Goal: Check status: Check status

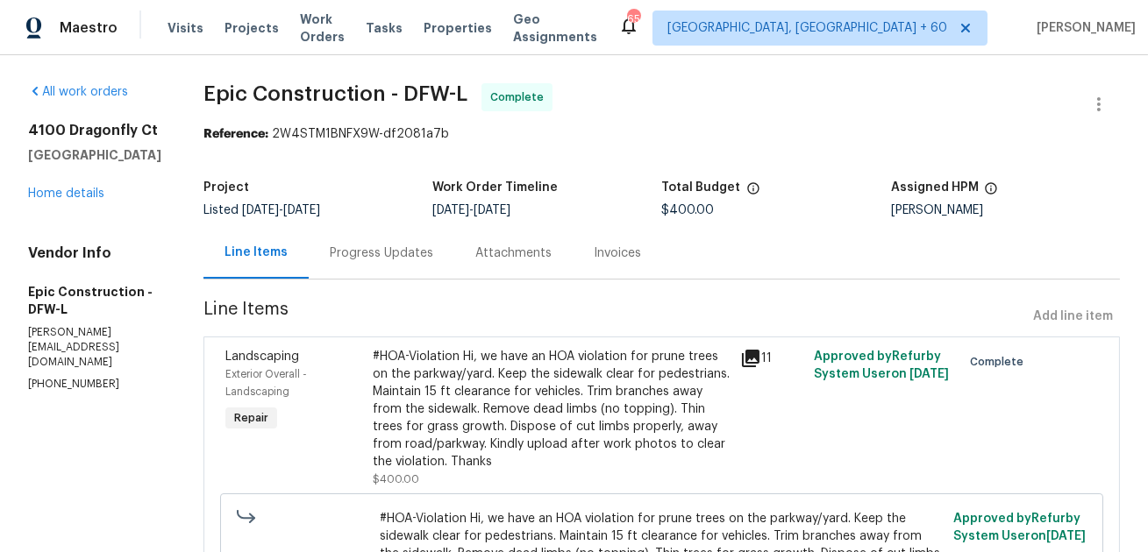
click at [346, 258] on div "Progress Updates" at bounding box center [381, 254] width 103 height 18
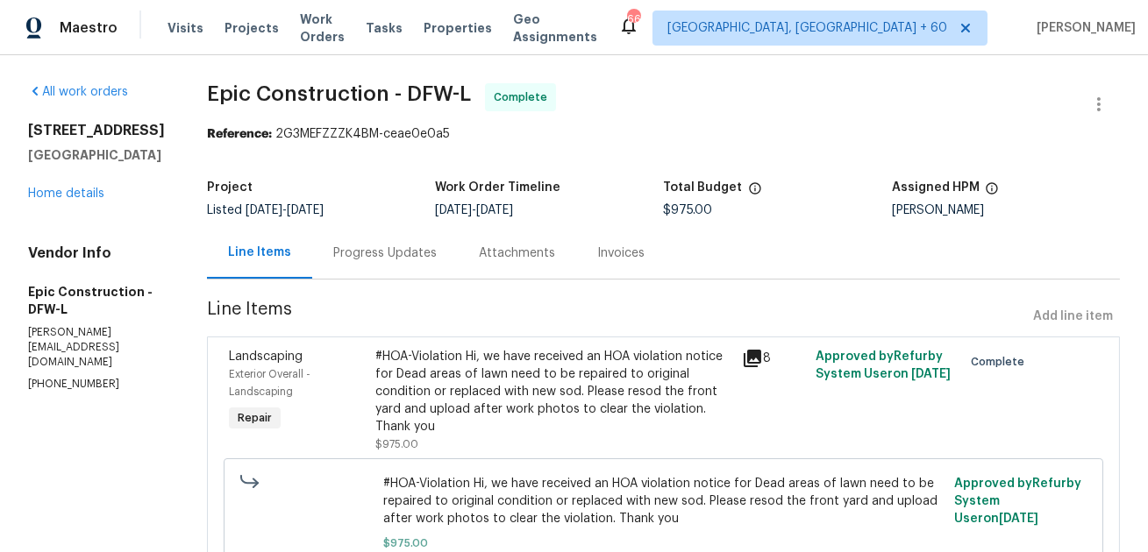
scroll to position [17, 0]
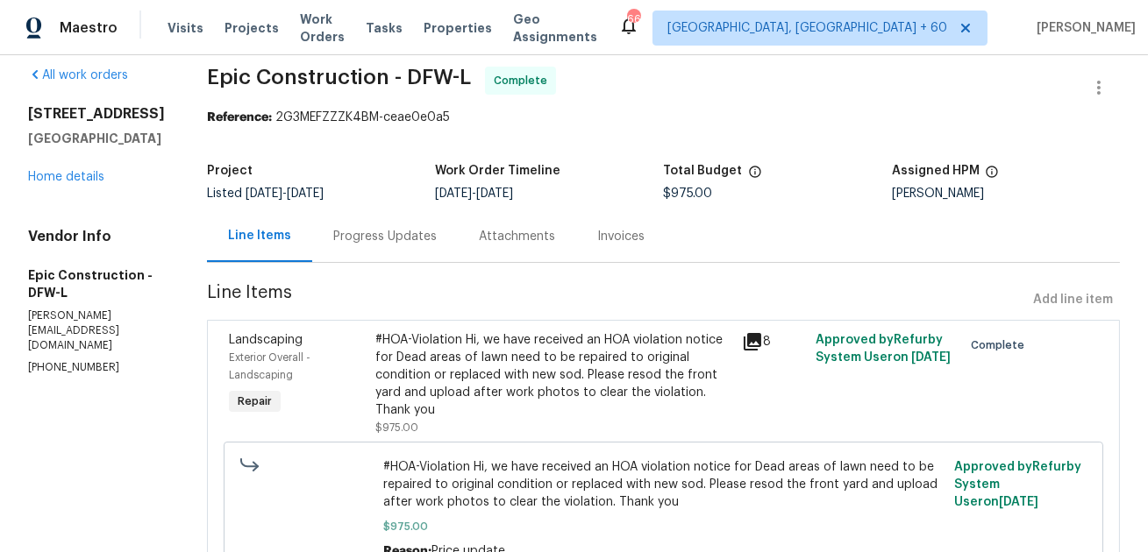
drag, startPoint x: 422, startPoint y: 198, endPoint x: 570, endPoint y: 219, distance: 149.7
click at [570, 219] on section "Epic Construction - DFW-L Complete Reference: 2G3MEFZZZK4BM-ceae0e0a5 Project L…" at bounding box center [663, 341] width 913 height 548
click at [381, 238] on div "Progress Updates" at bounding box center [384, 237] width 103 height 18
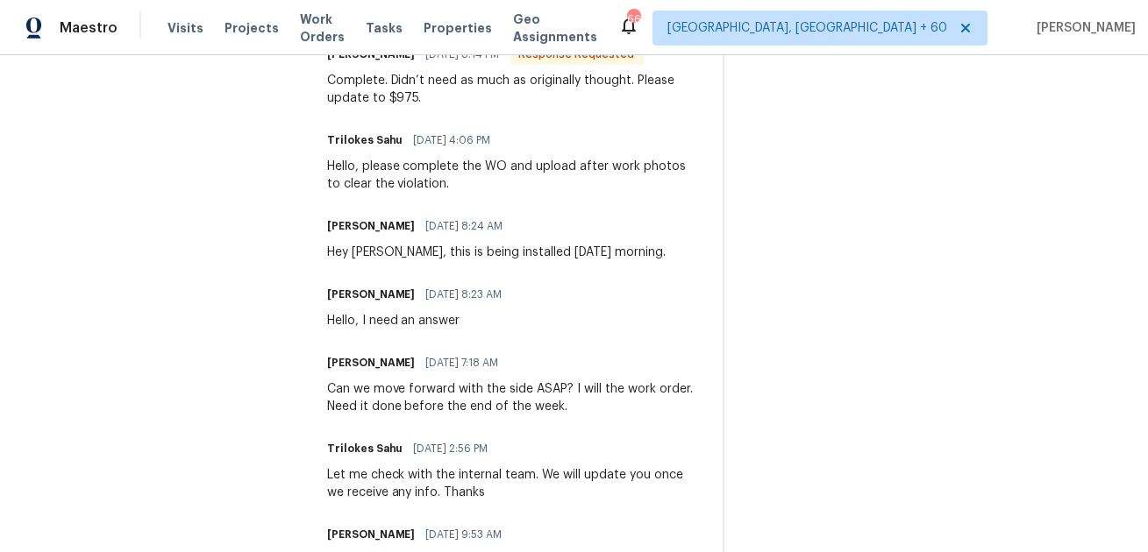
scroll to position [579, 0]
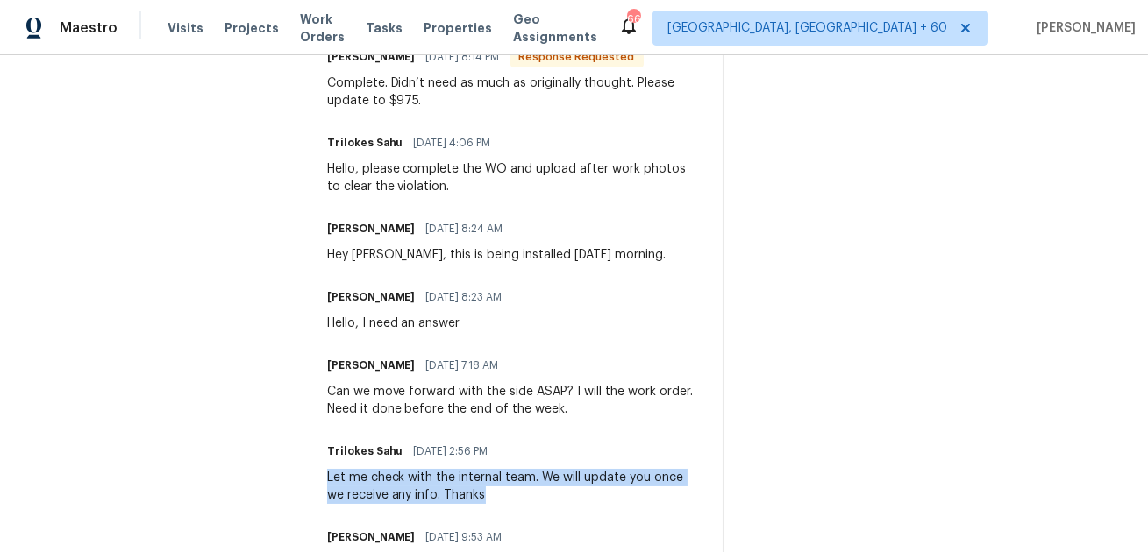
drag, startPoint x: 471, startPoint y: 497, endPoint x: 317, endPoint y: 477, distance: 155.6
click at [317, 477] on div "All work orders 4616 Dalrock Dr Plano, TX 75024 Home details Vendor Info Epic C…" at bounding box center [574, 178] width 1148 height 1403
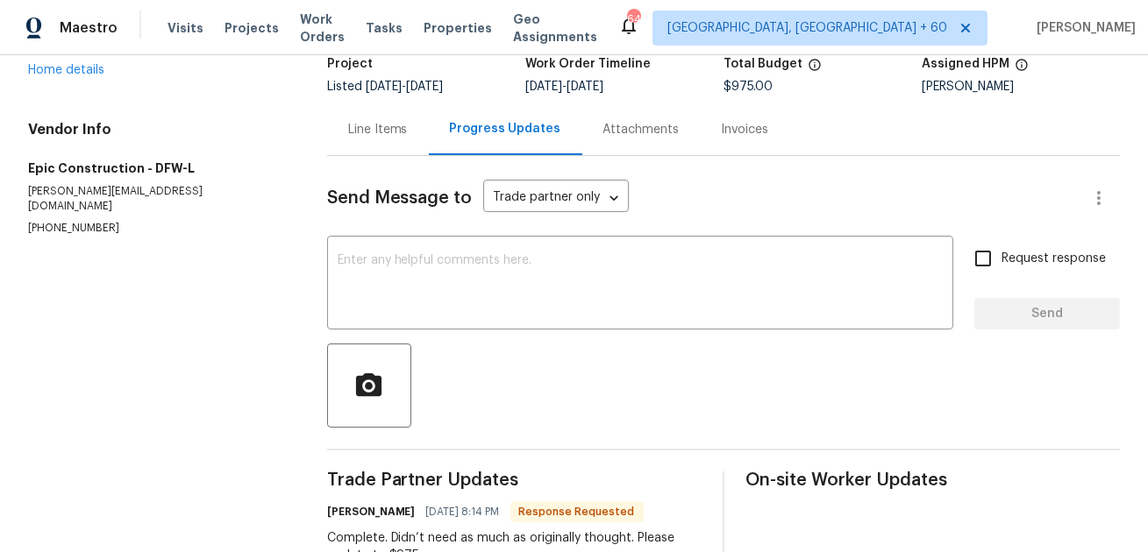
scroll to position [0, 0]
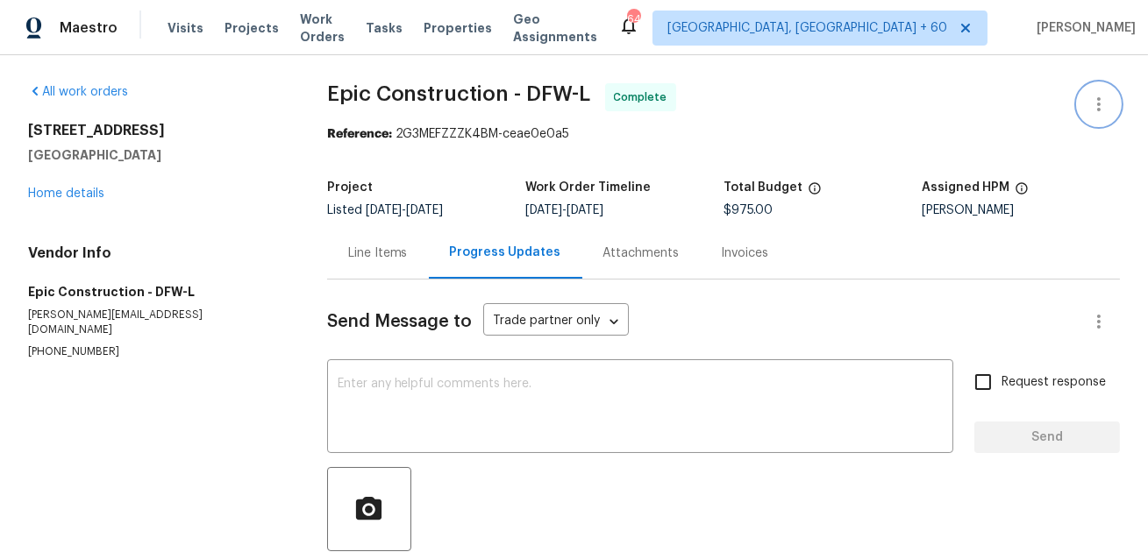
click at [1100, 109] on icon "button" at bounding box center [1098, 104] width 21 height 21
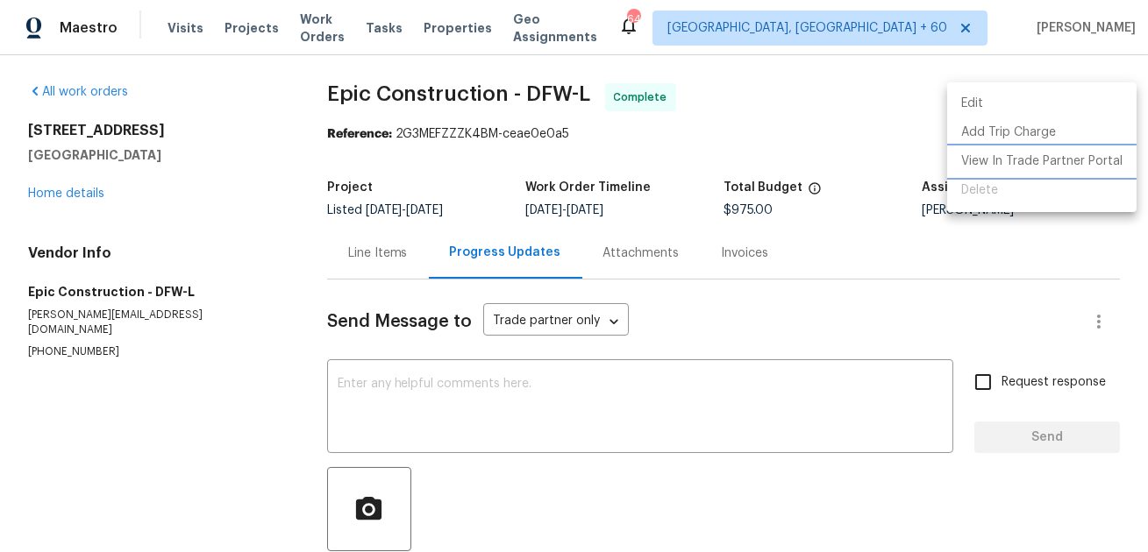
click at [1061, 161] on li "View In Trade Partner Portal" at bounding box center [1041, 161] width 189 height 29
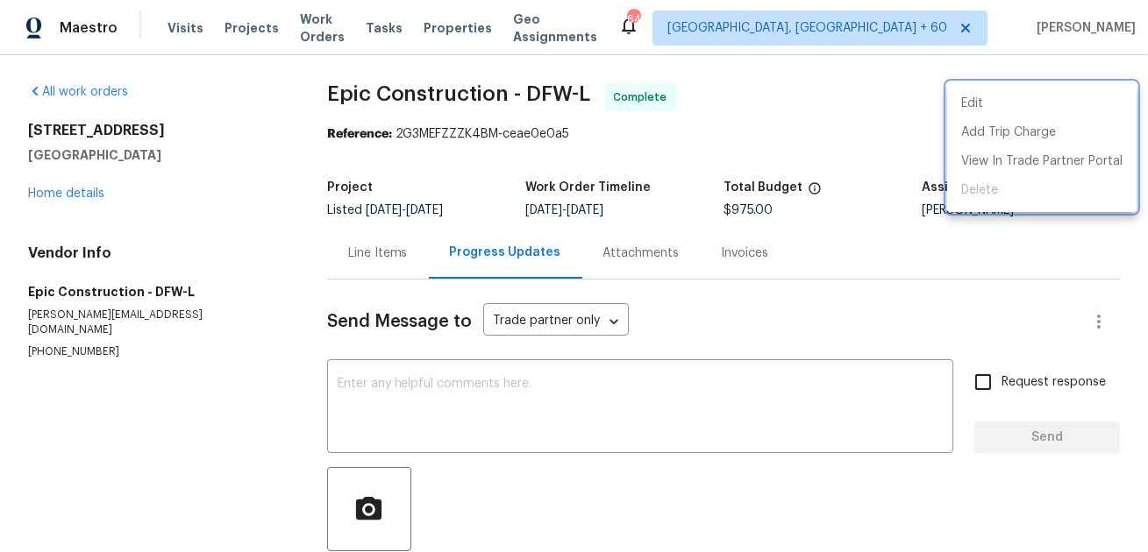
click at [264, 480] on div at bounding box center [574, 276] width 1148 height 552
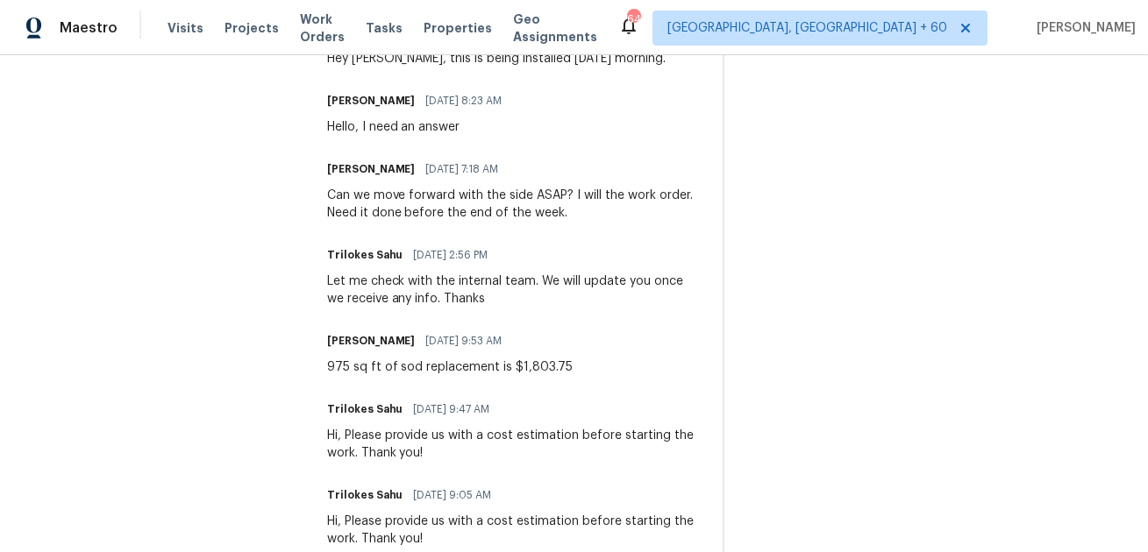
scroll to position [737, 0]
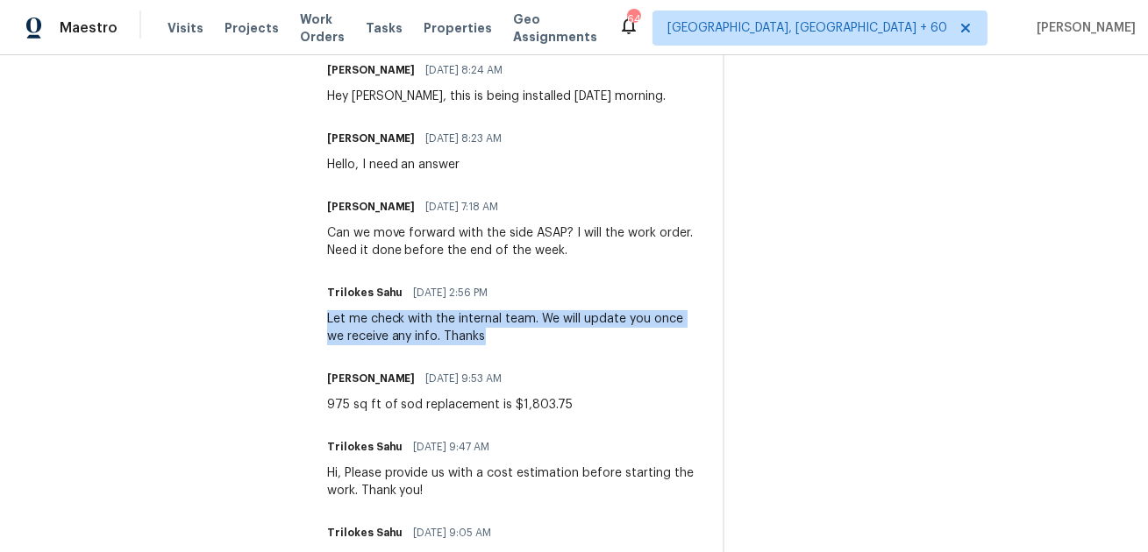
drag, startPoint x: 469, startPoint y: 341, endPoint x: 322, endPoint y: 320, distance: 148.8
click at [321, 319] on div "All work orders 4616 Dalrock Dr Plano, TX 75024 Home details Vendor Info Epic C…" at bounding box center [574, 19] width 1148 height 1403
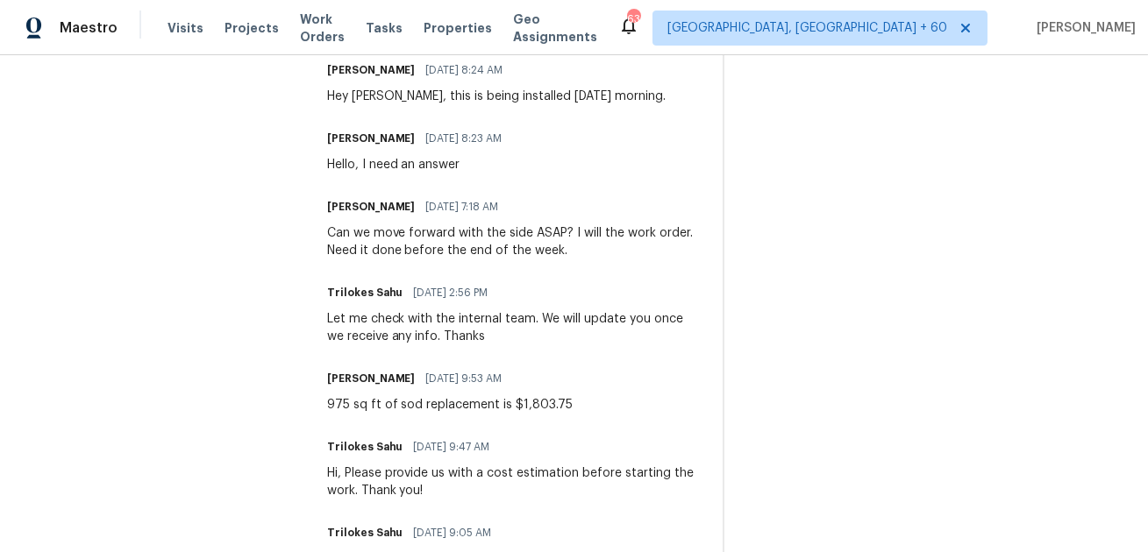
click at [489, 336] on div "Let me check with the internal team. We will update you once we receive any inf…" at bounding box center [514, 327] width 374 height 35
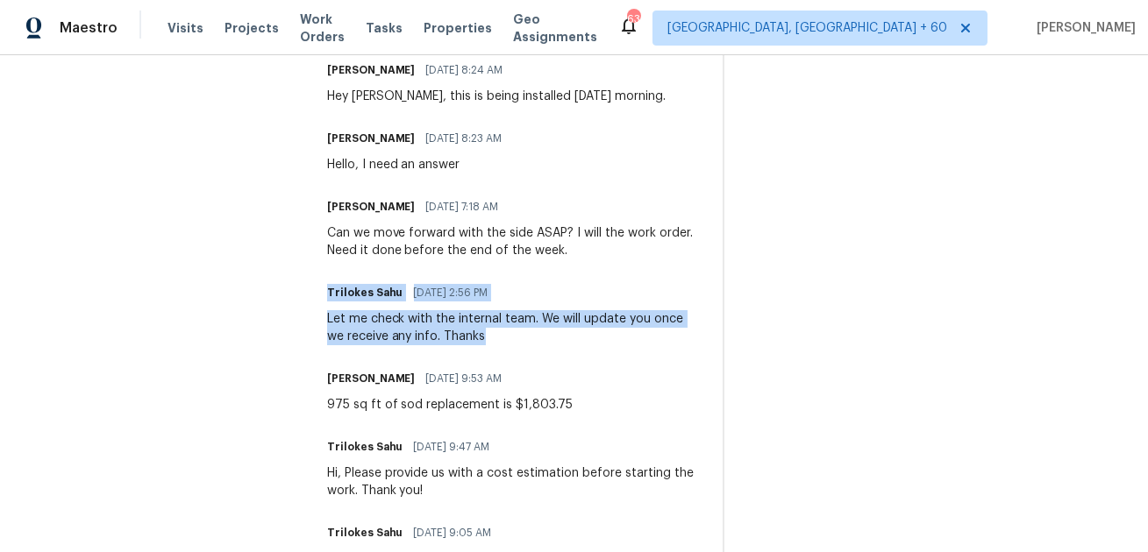
drag, startPoint x: 474, startPoint y: 336, endPoint x: 324, endPoint y: 295, distance: 155.3
click at [324, 295] on div "All work orders 4616 Dalrock Dr Plano, TX 75024 Home details Vendor Info Epic C…" at bounding box center [574, 19] width 1148 height 1403
copy div "Trilokes Sahu 09/05/2025 2:56 PM Let me check with the internal team. We will u…"
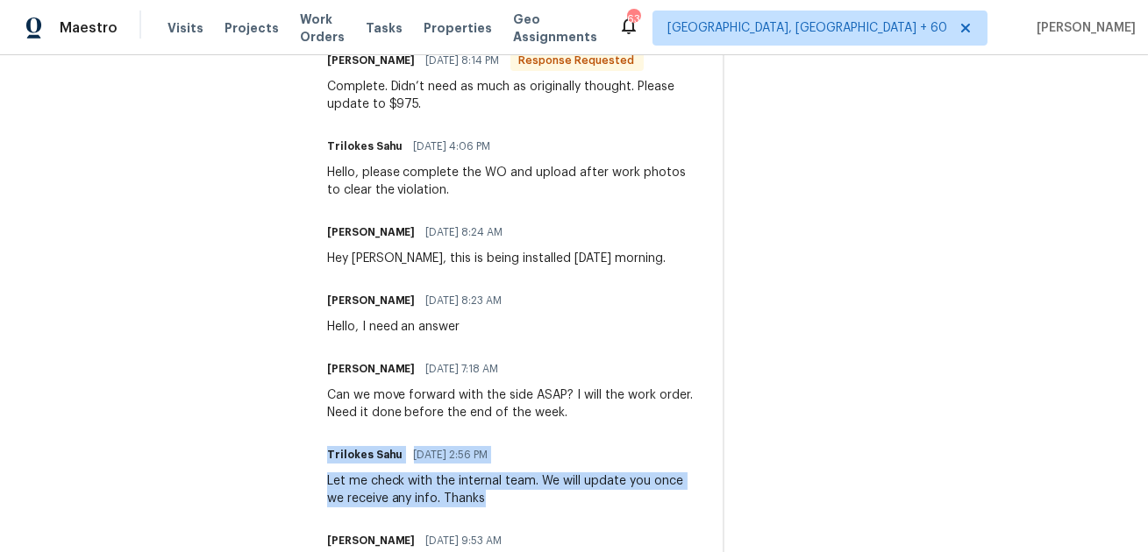
scroll to position [574, 0]
drag, startPoint x: 330, startPoint y: 238, endPoint x: 423, endPoint y: 237, distance: 93.0
click at [416, 237] on h6 "Mitch Macpherson" at bounding box center [371, 233] width 89 height 18
copy h6 "Mitch Macpherson"
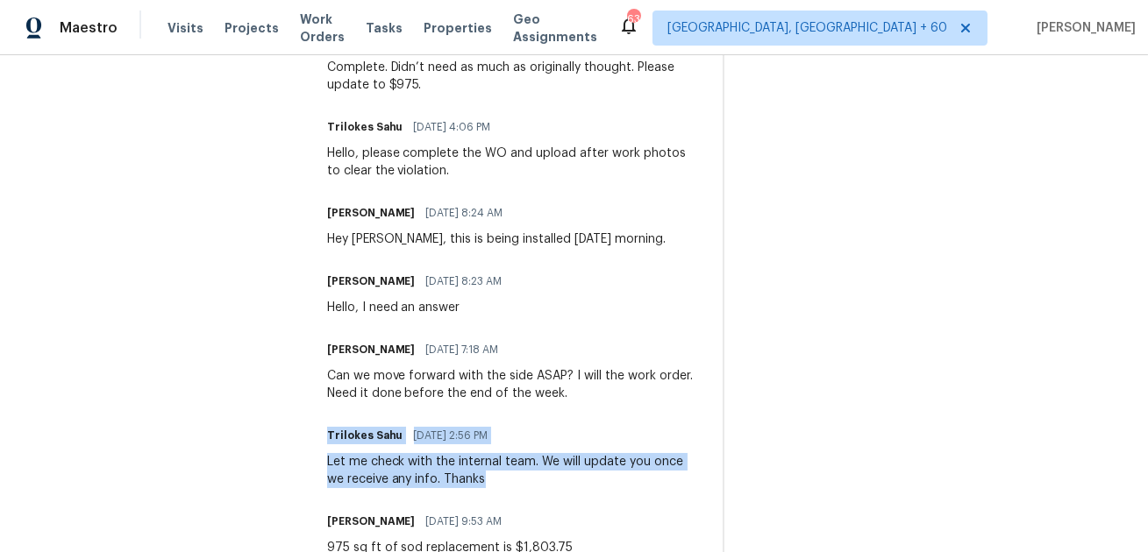
scroll to position [595, 0]
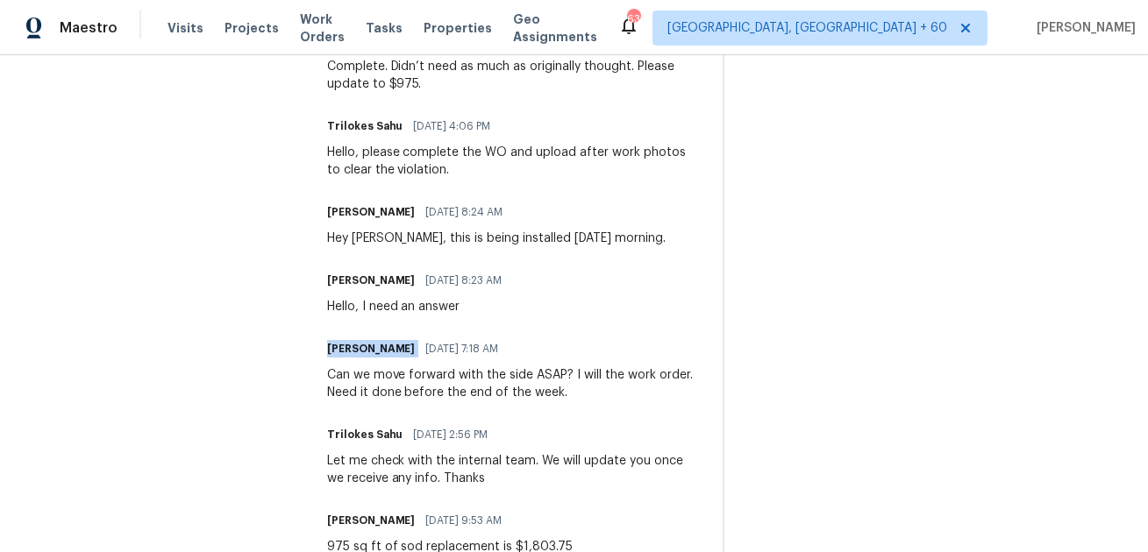
drag, startPoint x: 327, startPoint y: 350, endPoint x: 440, endPoint y: 351, distance: 113.1
click at [440, 351] on div "All work orders 4616 Dalrock Dr Plano, TX 75024 Home details Vendor Info Epic C…" at bounding box center [574, 161] width 1148 height 1403
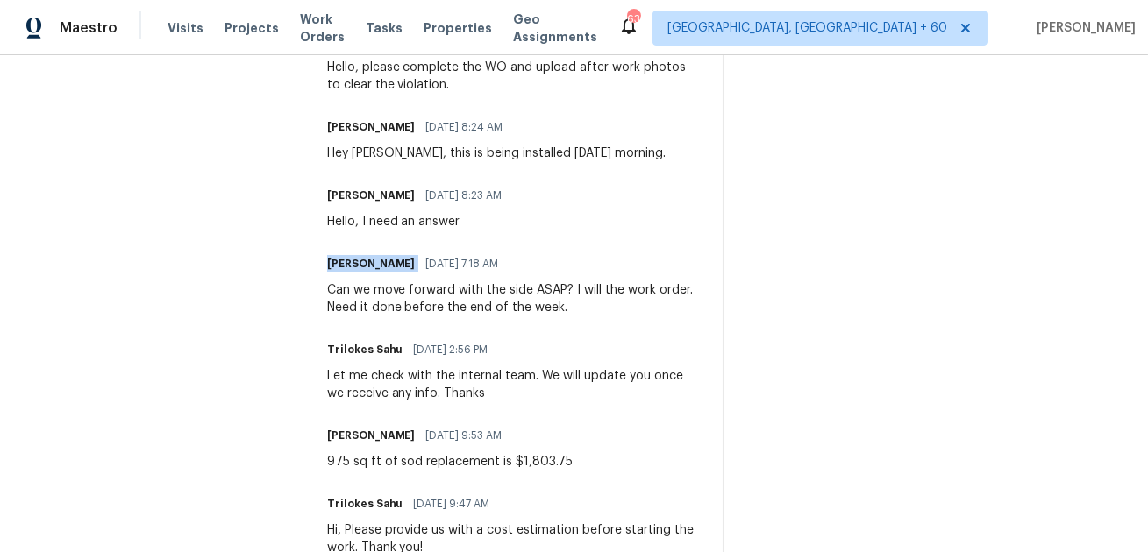
scroll to position [649, 0]
